Goal: Transaction & Acquisition: Download file/media

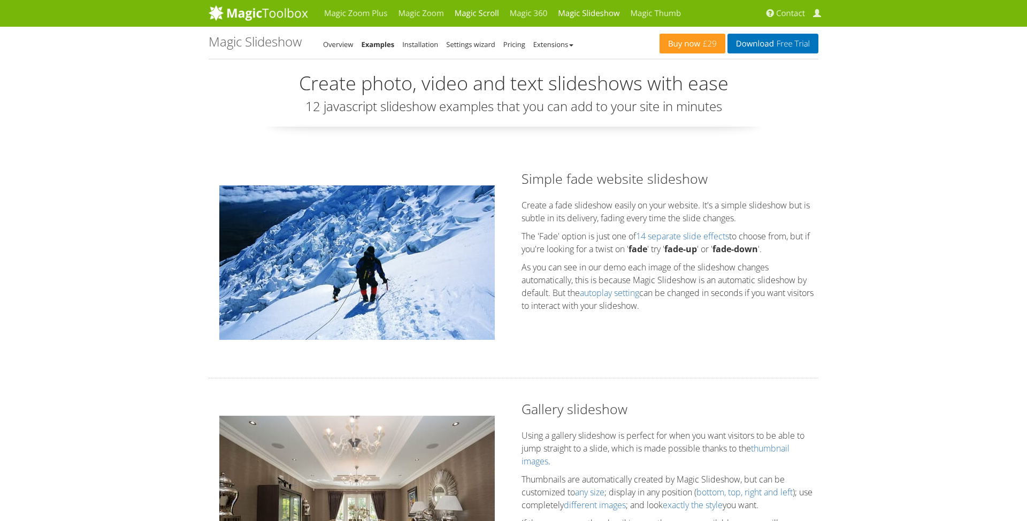
click at [471, 16] on link "Magic Scroll" at bounding box center [476, 13] width 55 height 27
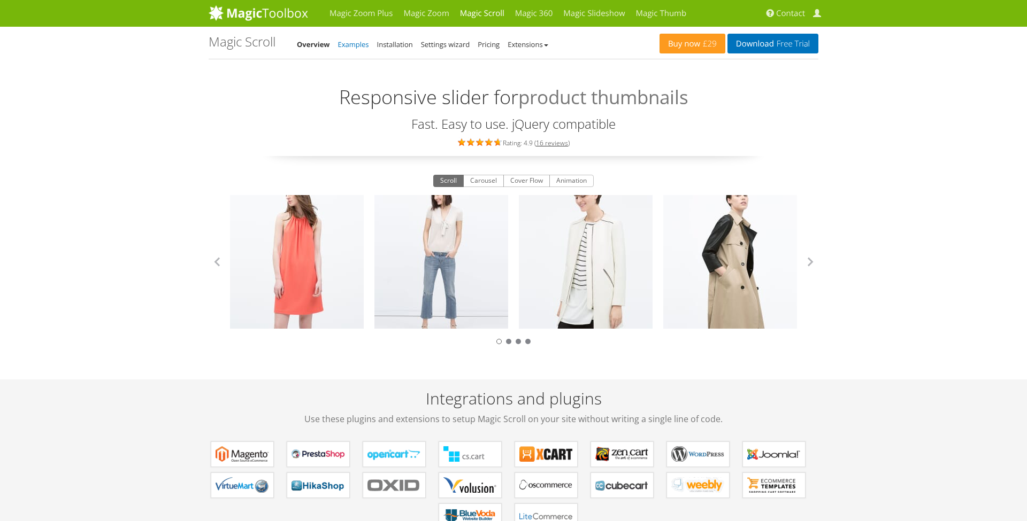
click at [352, 43] on link "Examples" at bounding box center [353, 45] width 31 height 10
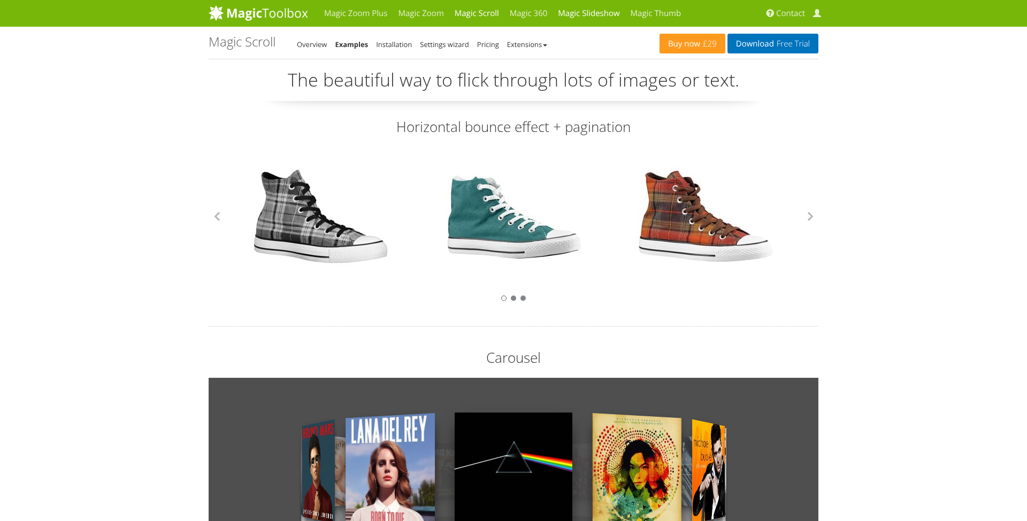
click at [565, 16] on link "Magic Slideshow" at bounding box center [588, 13] width 72 height 27
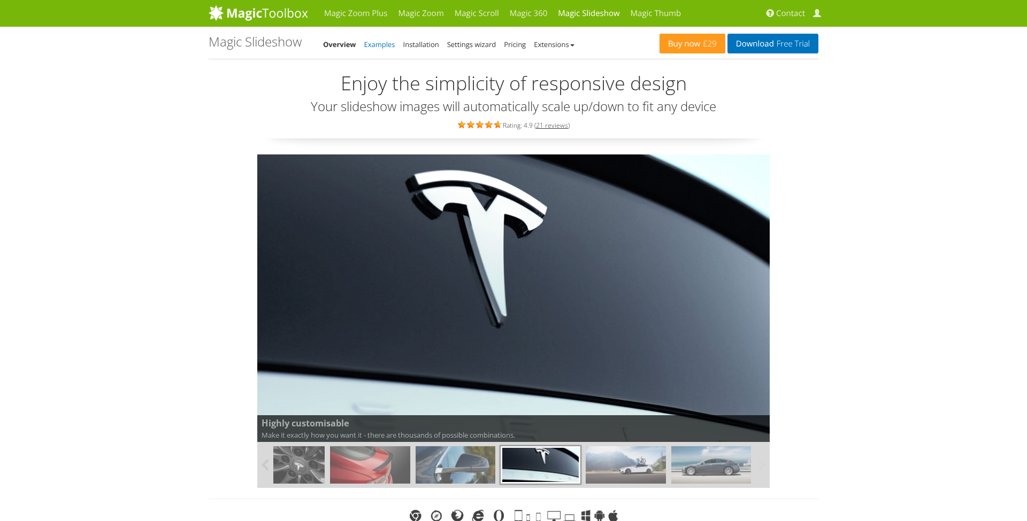
click at [386, 46] on link "Examples" at bounding box center [379, 45] width 31 height 10
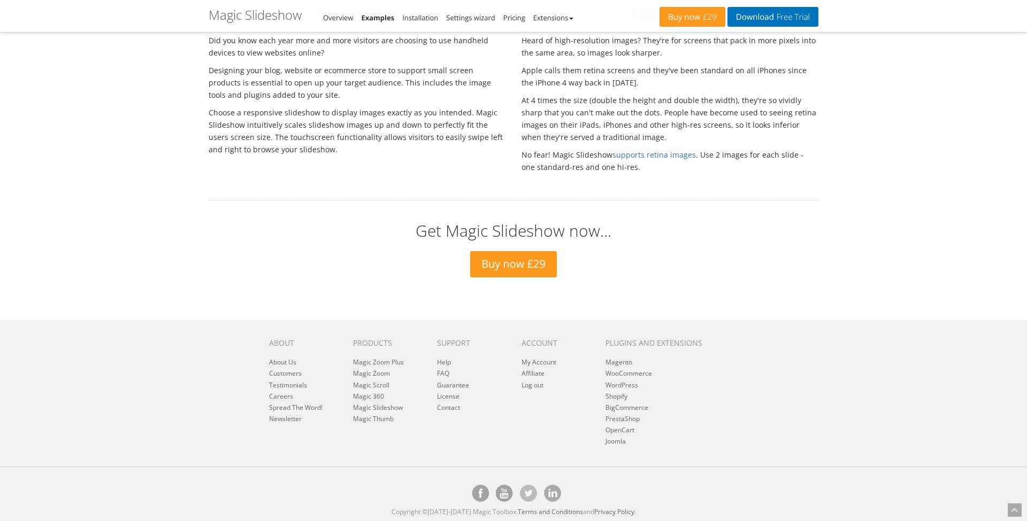
scroll to position [3139, 0]
click at [744, 18] on link "Download Free Trial" at bounding box center [772, 17] width 91 height 20
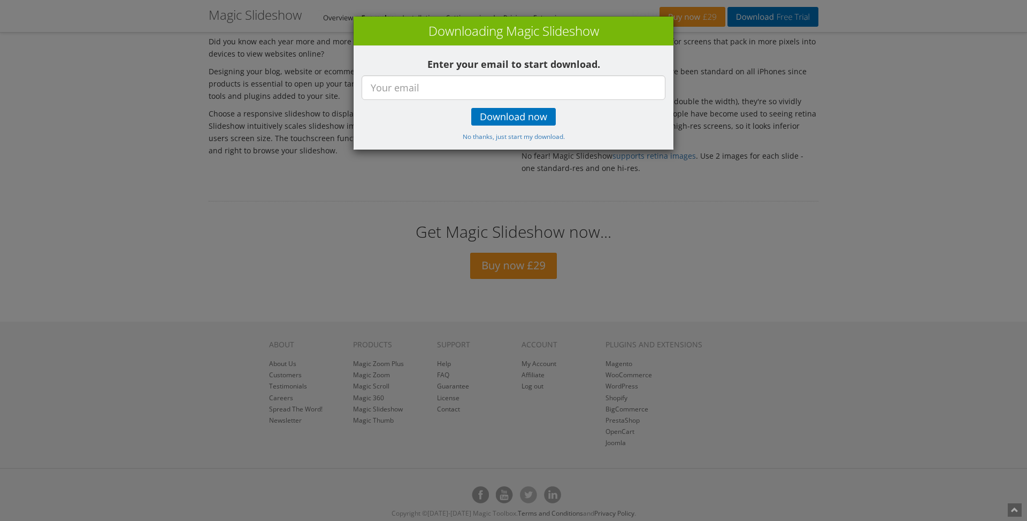
click at [741, 129] on div "× Downloading Magic Slideshow Enter your email to start download. Download now …" at bounding box center [513, 260] width 1027 height 521
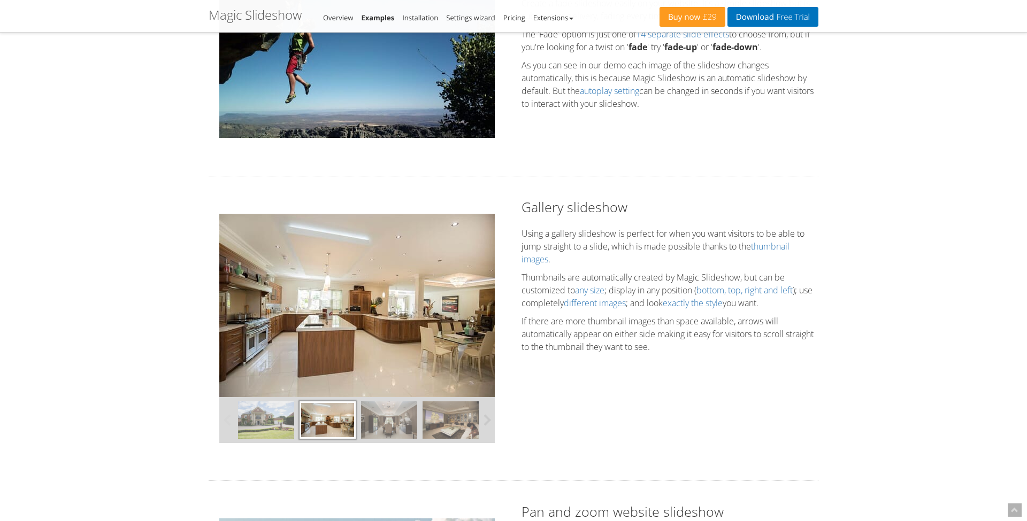
scroll to position [201, 0]
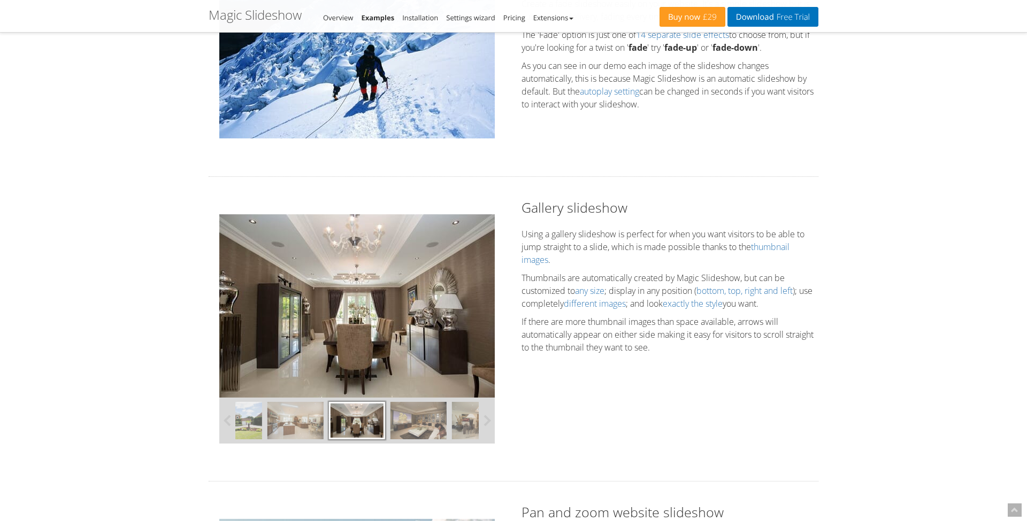
click at [751, 360] on div "Gallery slideshow Using a gallery slideshow is perfect for when you want visito…" at bounding box center [514, 328] width 626 height 261
